Goal: Use online tool/utility

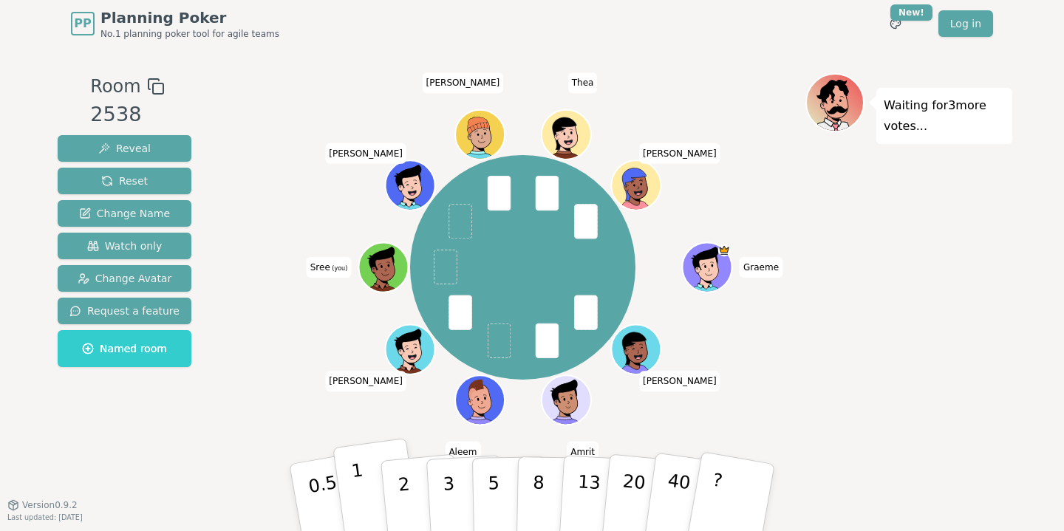
click at [366, 503] on button "1" at bounding box center [377, 498] width 88 height 120
click at [319, 480] on p "0.5" at bounding box center [325, 500] width 41 height 84
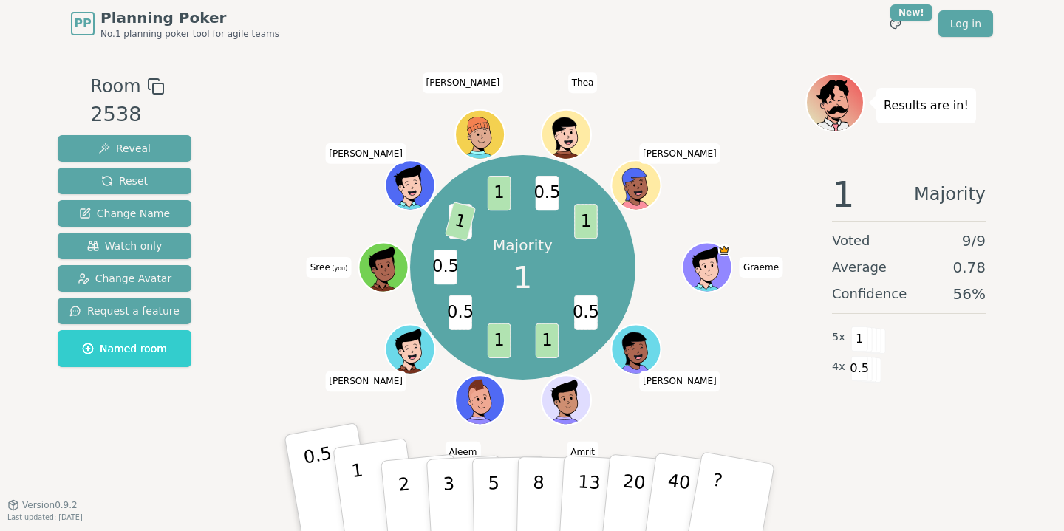
click at [363, 483] on button "1" at bounding box center [377, 498] width 88 height 120
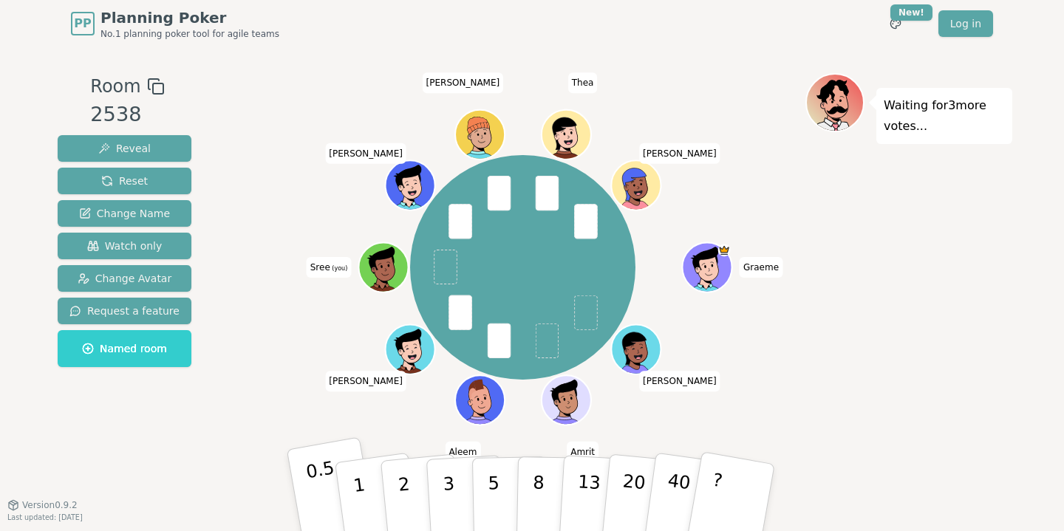
click at [314, 482] on p "0.5" at bounding box center [325, 500] width 41 height 84
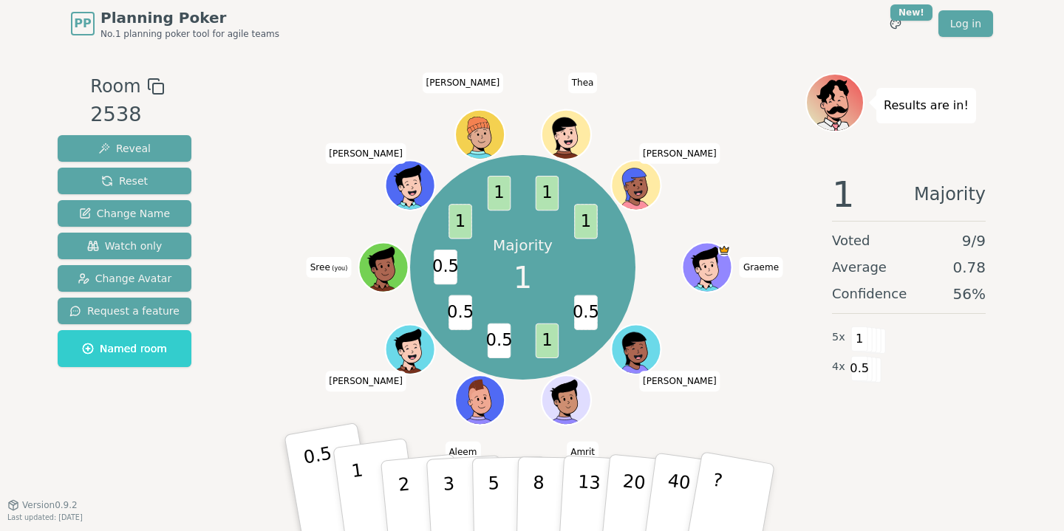
click at [361, 496] on p "1" at bounding box center [361, 500] width 22 height 81
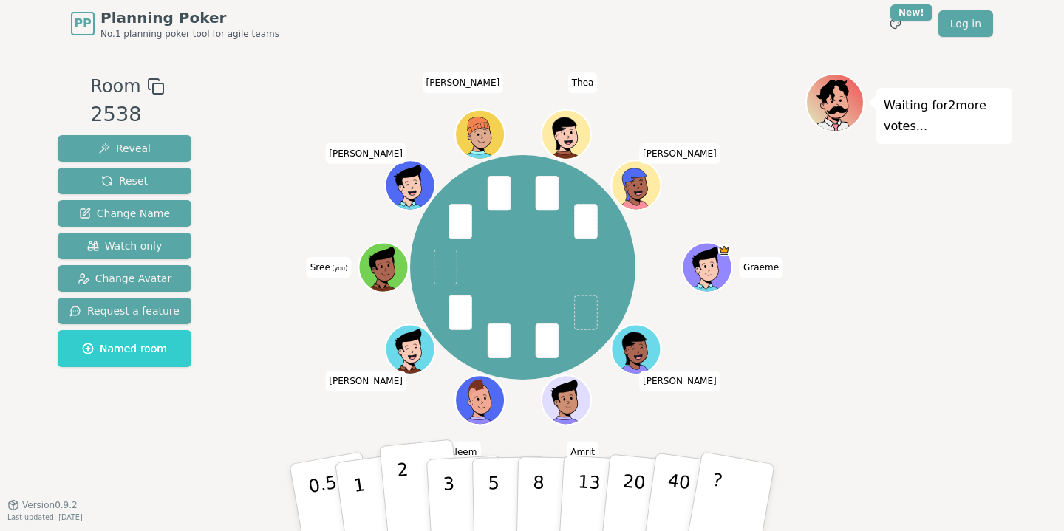
click at [391, 487] on button "2" at bounding box center [421, 499] width 84 height 118
click at [396, 491] on button "2" at bounding box center [421, 499] width 84 height 118
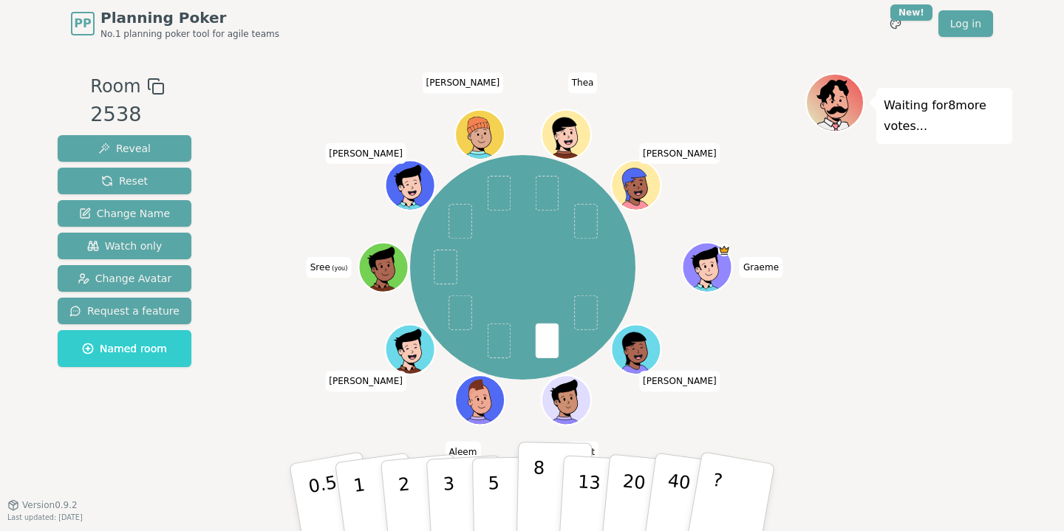
click at [540, 489] on p "8" at bounding box center [538, 498] width 13 height 80
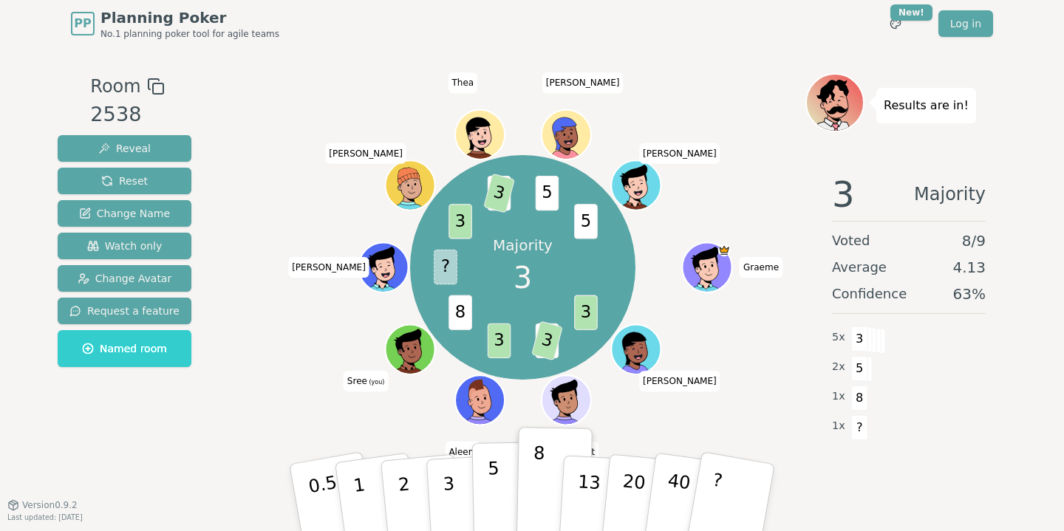
click at [496, 492] on p "5" at bounding box center [494, 498] width 13 height 80
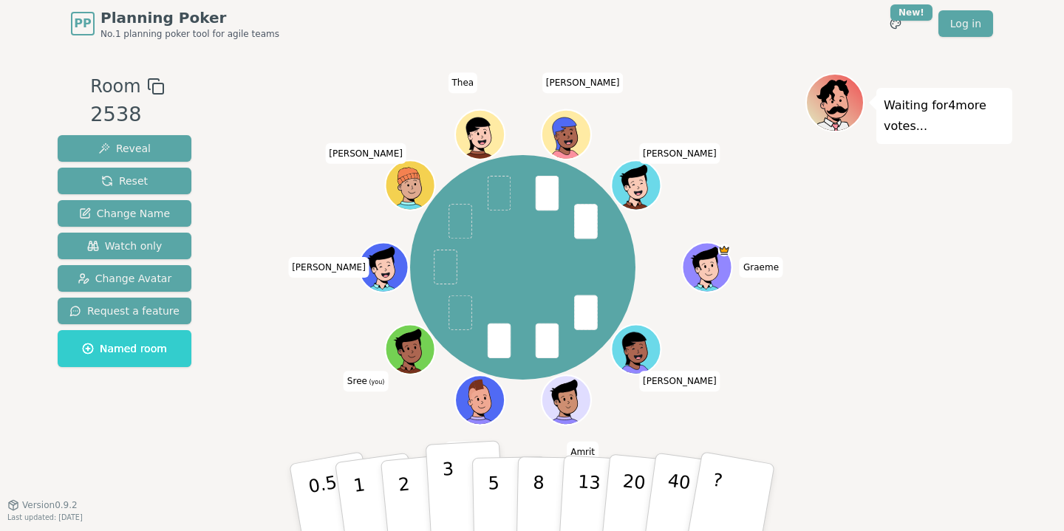
click at [441, 495] on button "3" at bounding box center [466, 498] width 81 height 115
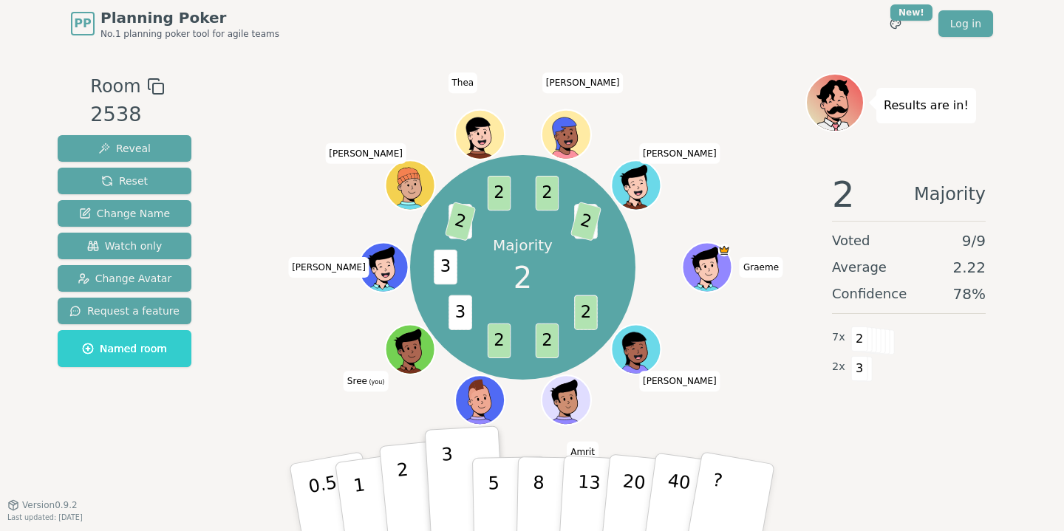
click at [410, 478] on button "2" at bounding box center [421, 499] width 84 height 118
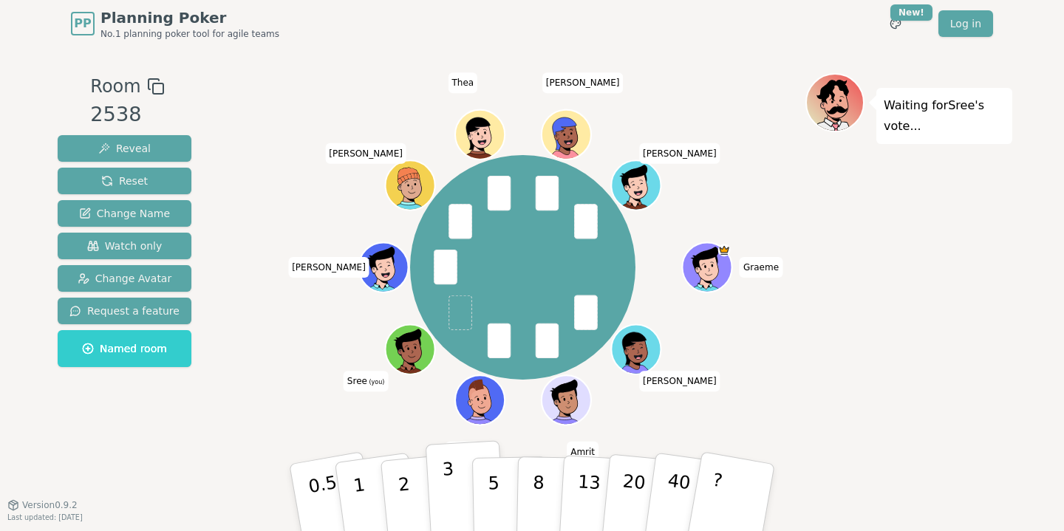
click at [446, 481] on p "3" at bounding box center [450, 499] width 16 height 81
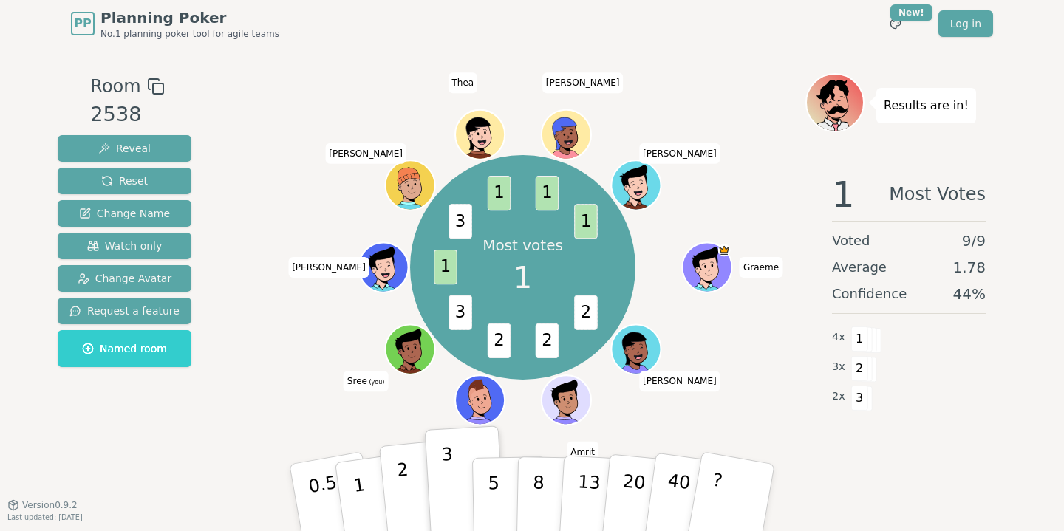
click at [410, 485] on button "2" at bounding box center [421, 499] width 84 height 118
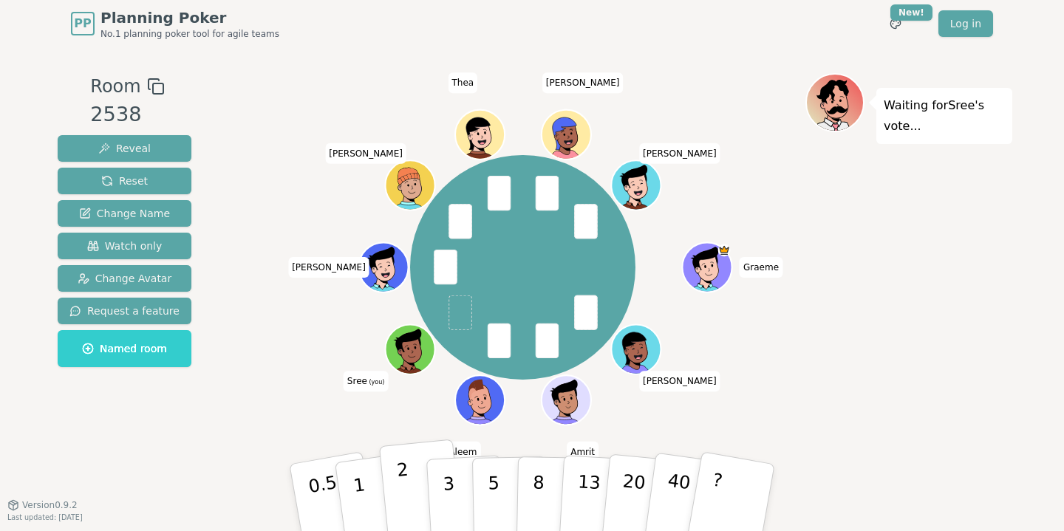
click at [420, 506] on button "2" at bounding box center [421, 499] width 84 height 118
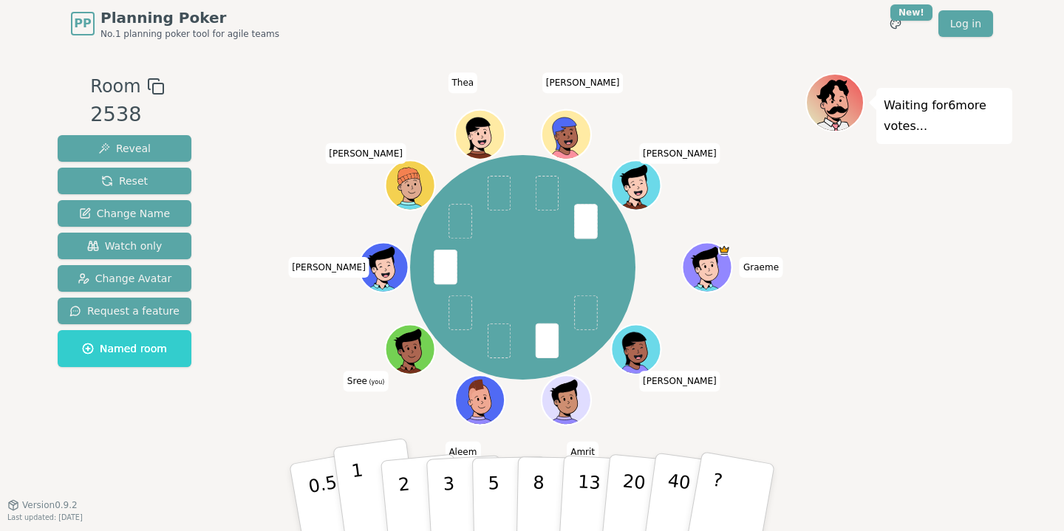
click at [349, 507] on button "1" at bounding box center [377, 498] width 88 height 120
